Goal: Share content: Share content

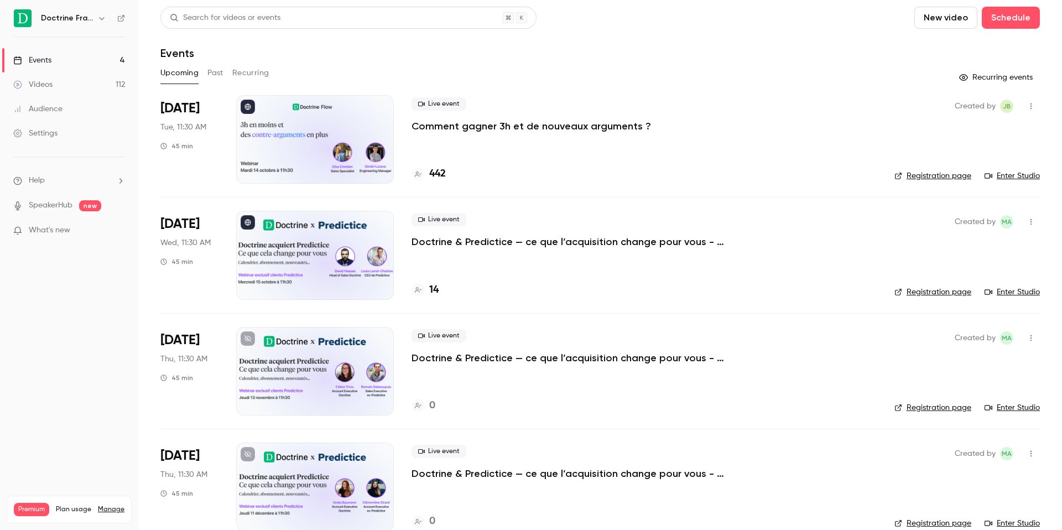
click at [432, 243] on p "Doctrine & Predictice — ce que l’acquisition change pour vous - Session 1" at bounding box center [578, 241] width 332 height 13
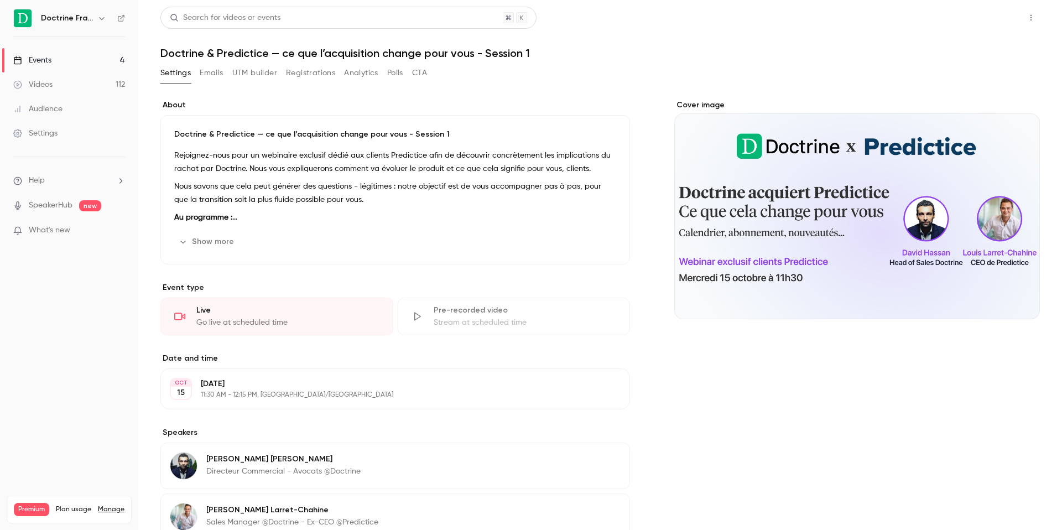
click at [993, 18] on button "Share" at bounding box center [992, 18] width 44 height 22
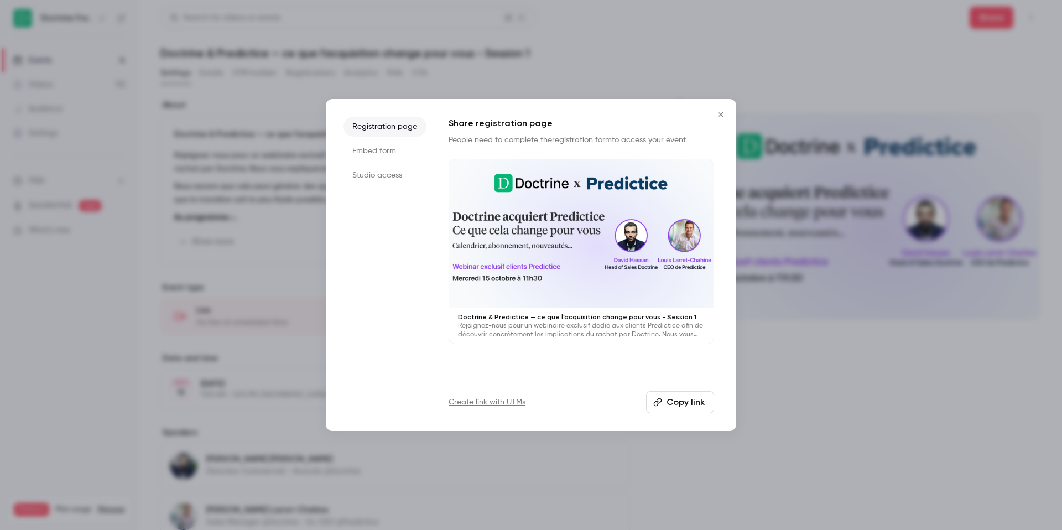
click at [676, 397] on button "Copy link" at bounding box center [680, 402] width 68 height 22
click at [673, 417] on div "Registration page Embed form Studio access Share registration page People need …" at bounding box center [531, 265] width 411 height 332
click at [671, 402] on button "Copy link" at bounding box center [680, 402] width 68 height 22
